Goal: Information Seeking & Learning: Compare options

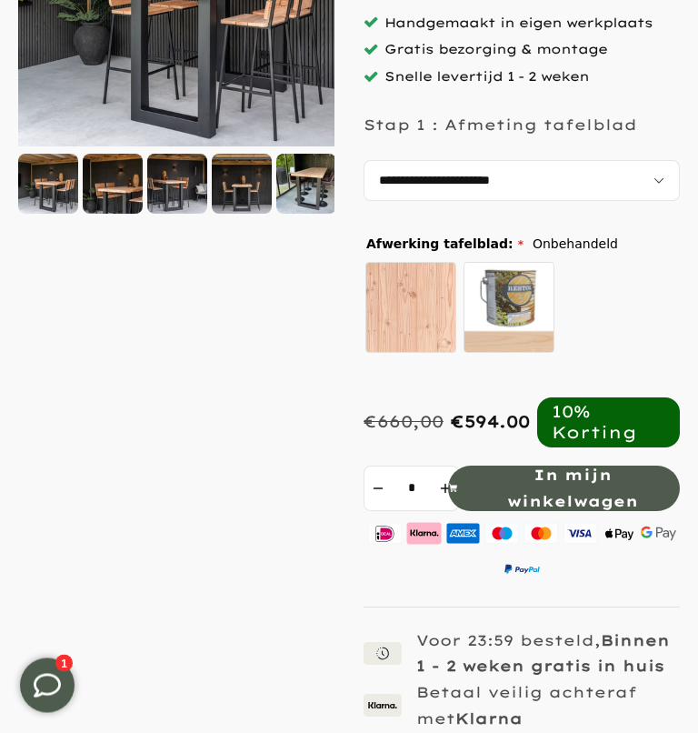
click at [664, 202] on select "**********" at bounding box center [522, 181] width 316 height 41
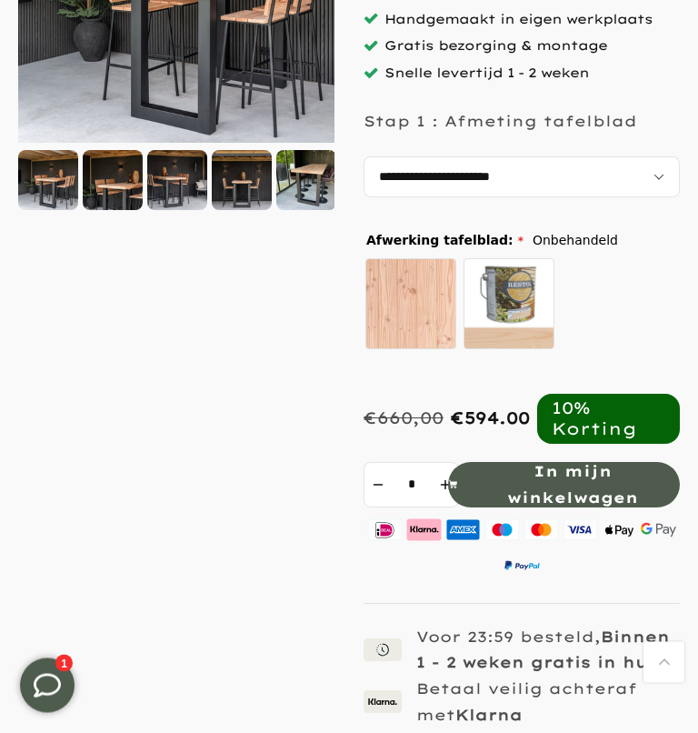
scroll to position [283, 0]
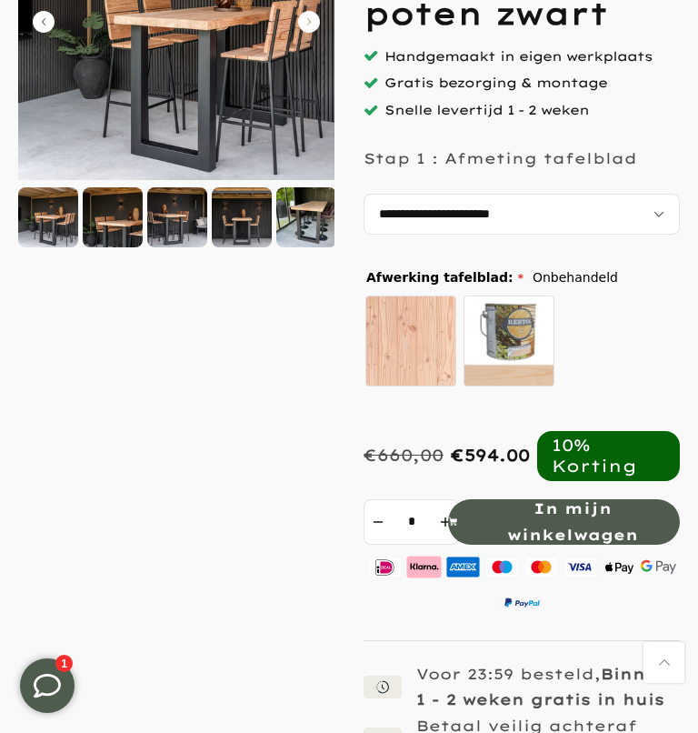
click at [667, 235] on select "**********" at bounding box center [522, 214] width 316 height 41
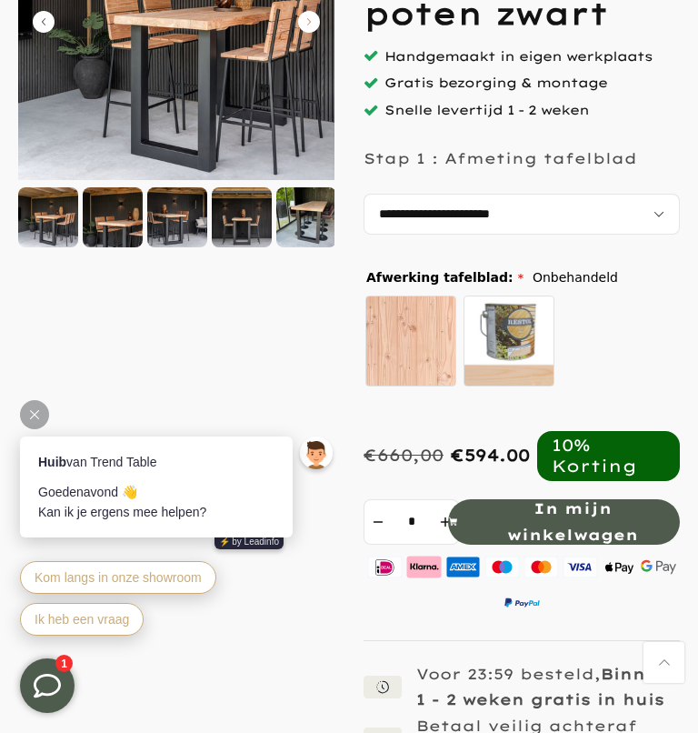
select select "**********"
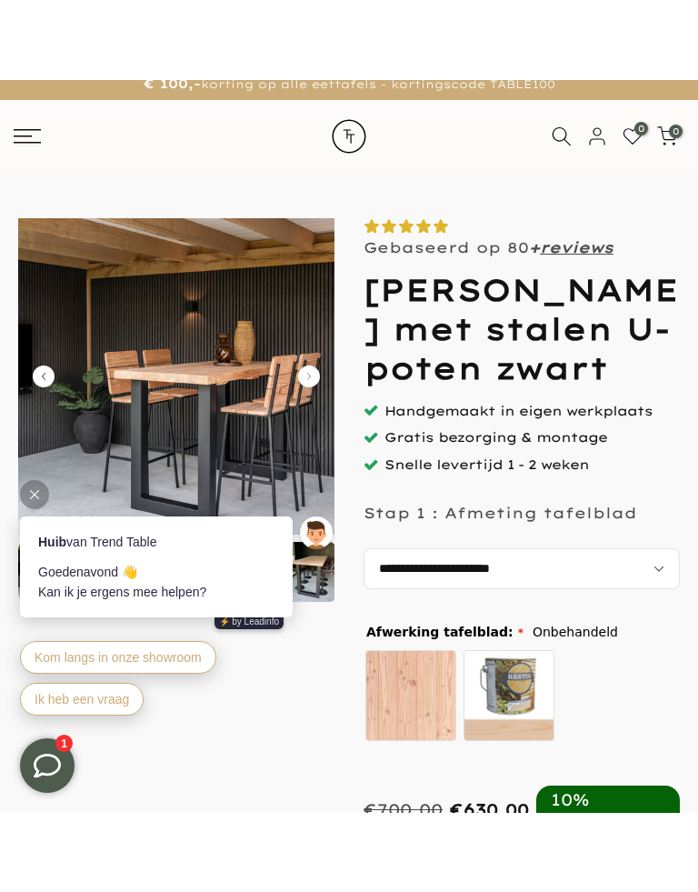
scroll to position [77, 0]
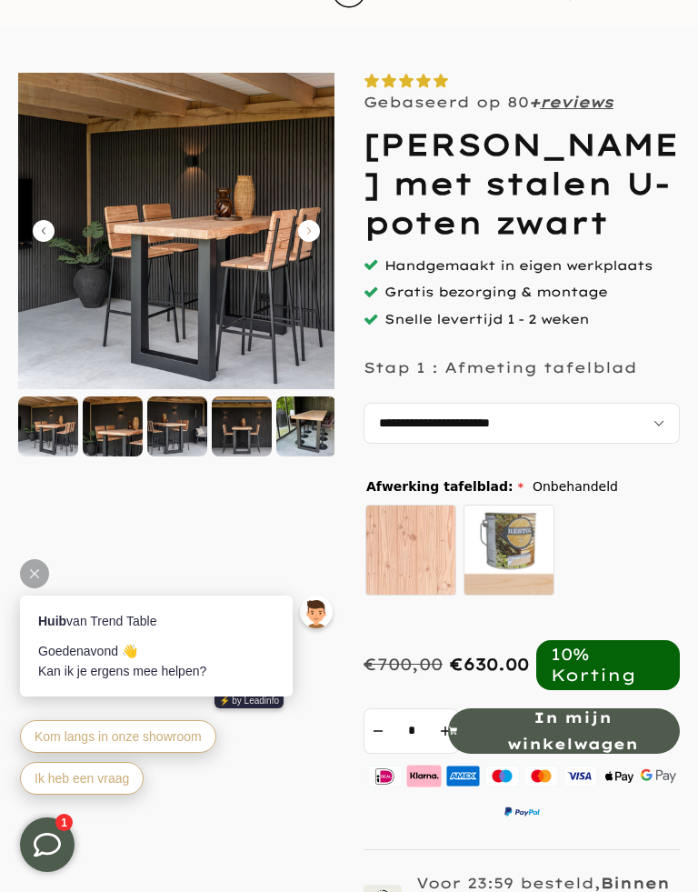
click at [300, 236] on icon "Carousel Next Arrow" at bounding box center [309, 231] width 22 height 22
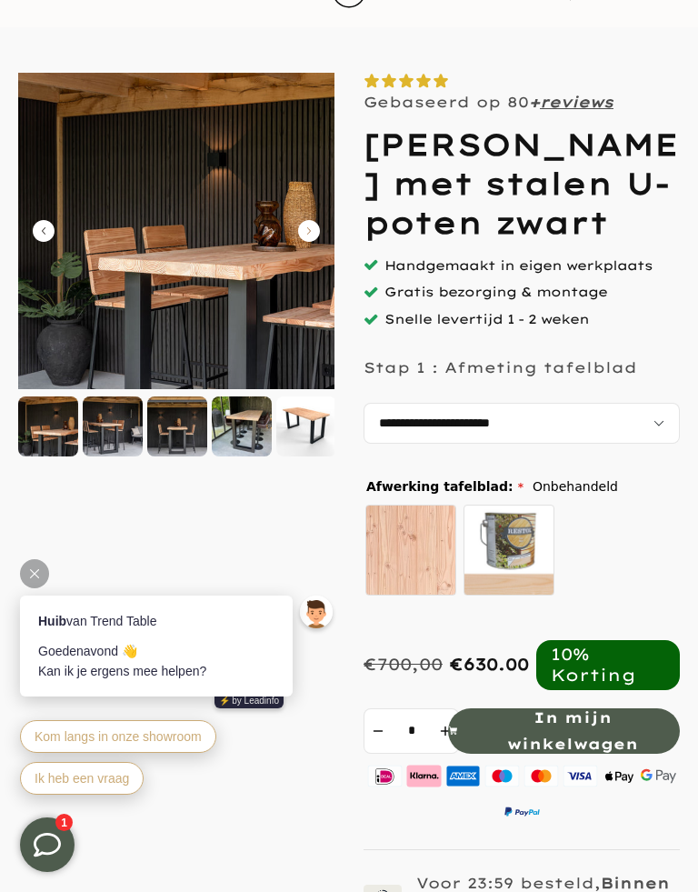
click at [313, 226] on icon "Carousel Next Arrow" at bounding box center [309, 231] width 22 height 22
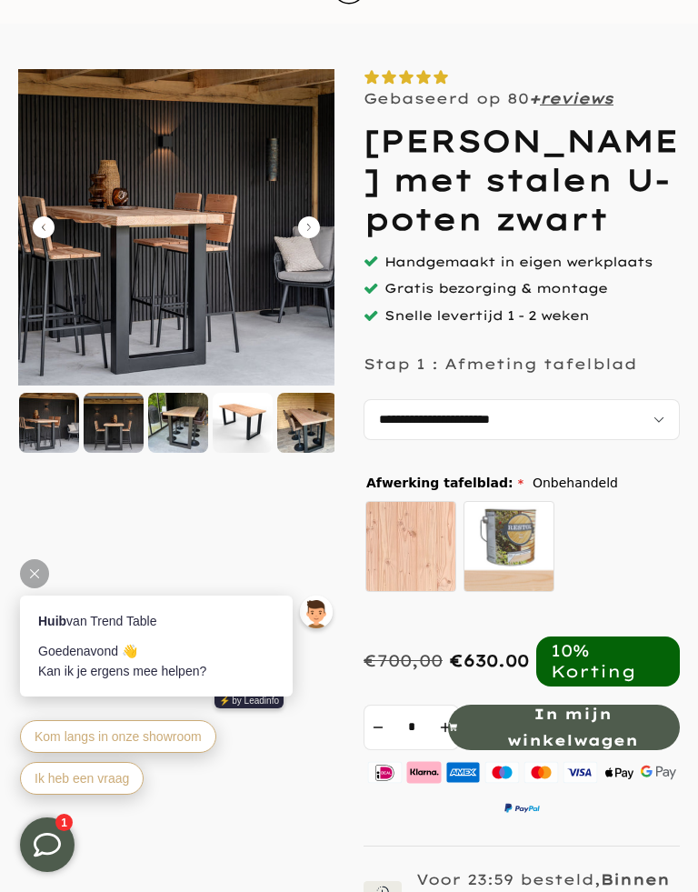
click at [306, 216] on img at bounding box center [176, 227] width 316 height 316
click at [302, 234] on icon "Carousel Next Arrow" at bounding box center [309, 227] width 22 height 22
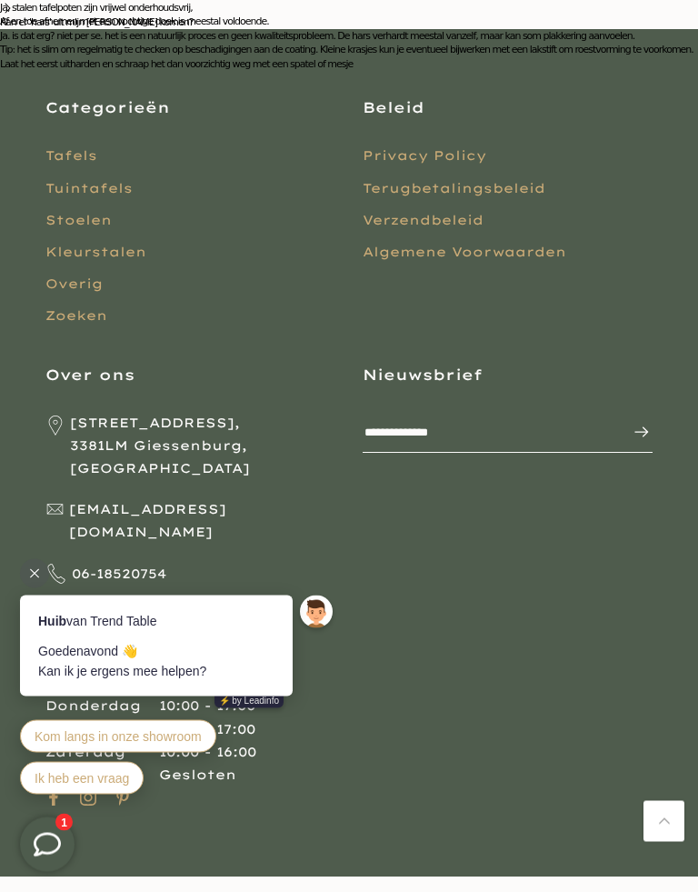
scroll to position [4400, 0]
click at [80, 228] on html "Stoelen" at bounding box center [78, 220] width 66 height 16
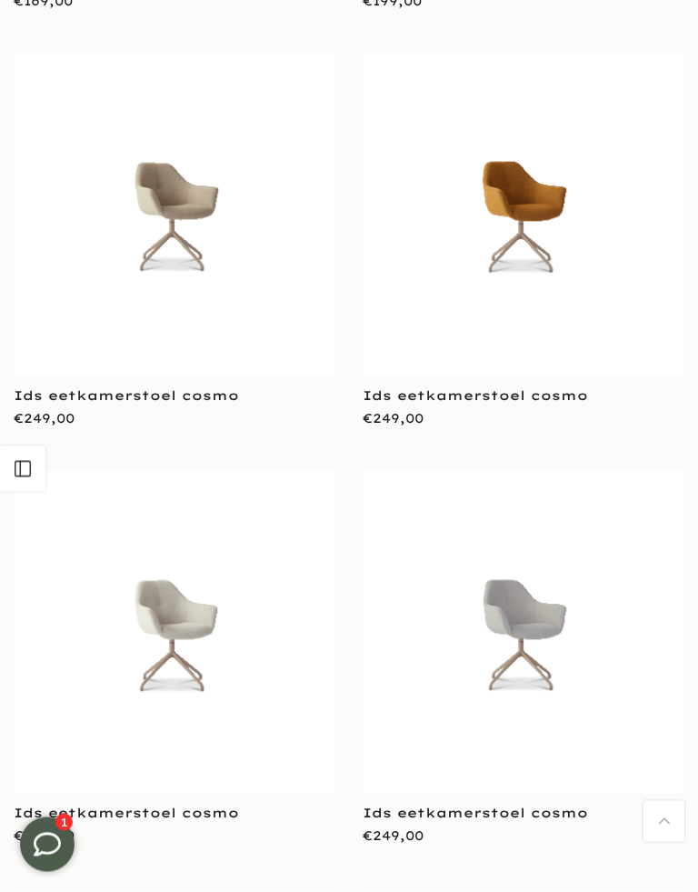
scroll to position [1979, 0]
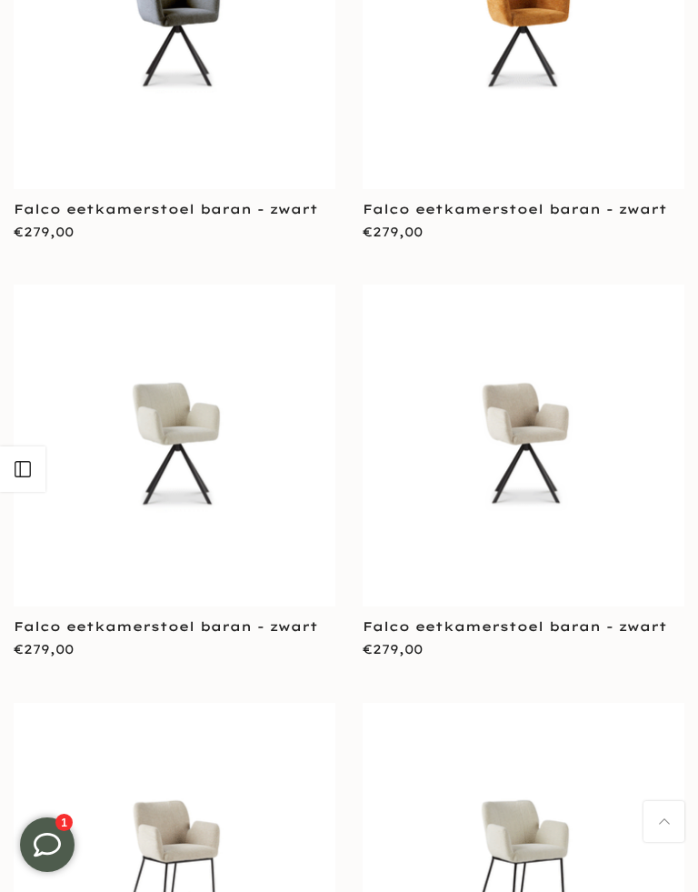
scroll to position [5538, 0]
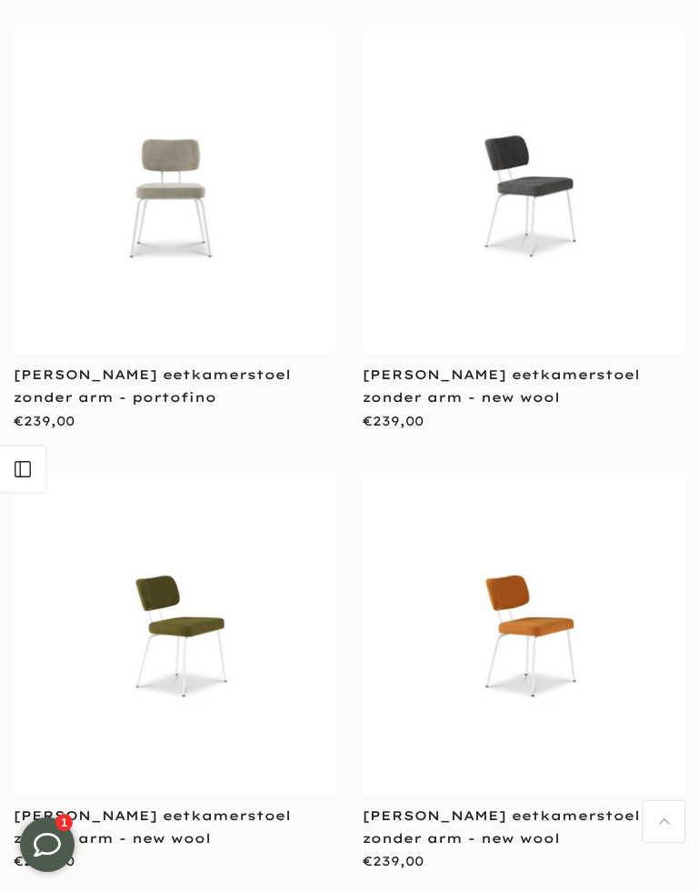
scroll to position [10608, 0]
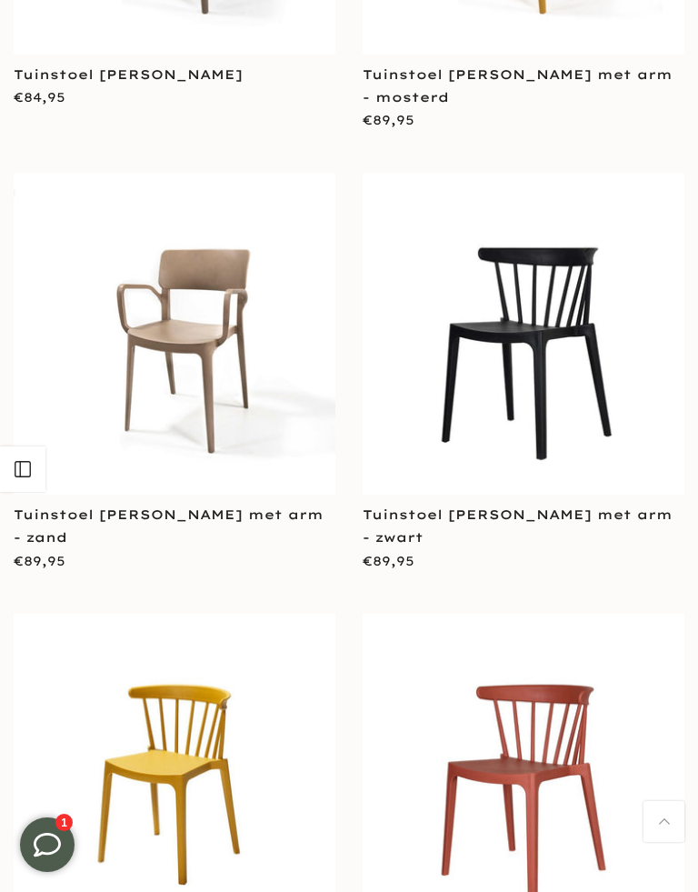
scroll to position [20194, 0]
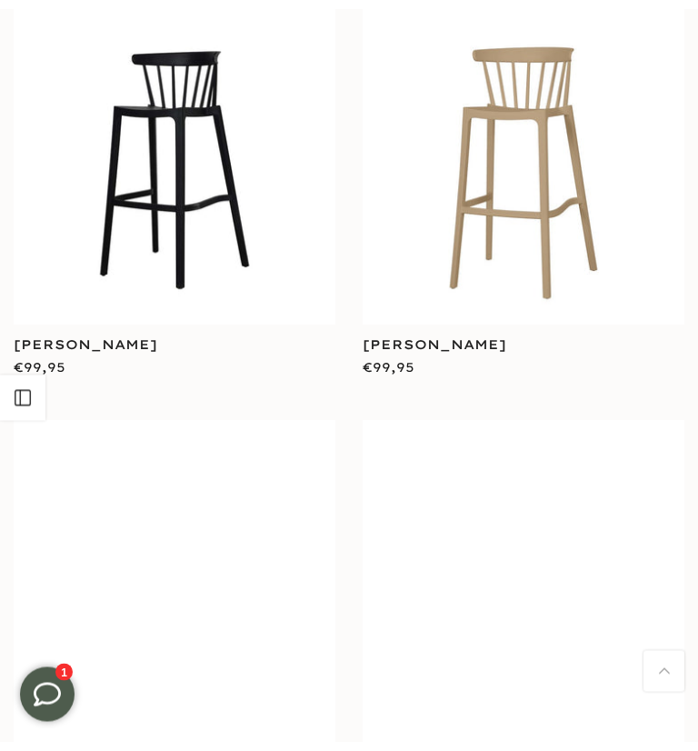
scroll to position [21503, 0]
